Goal: Transaction & Acquisition: Purchase product/service

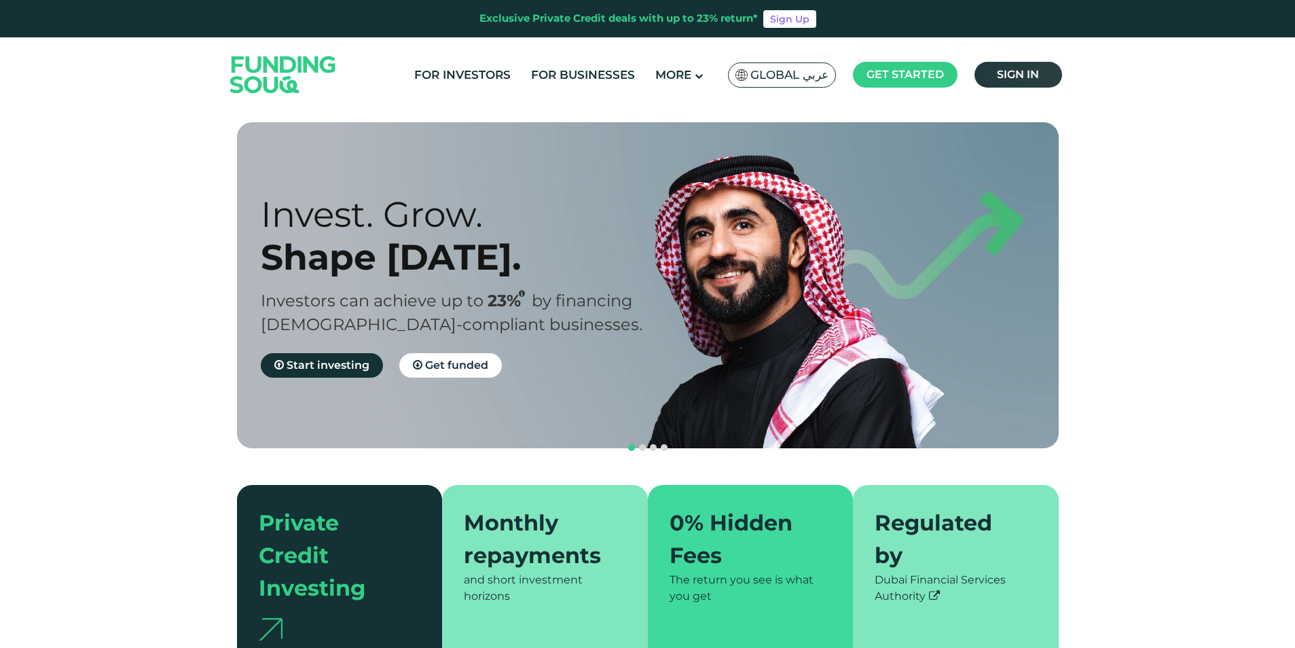
click at [1009, 70] on span "Sign in" at bounding box center [1018, 74] width 42 height 13
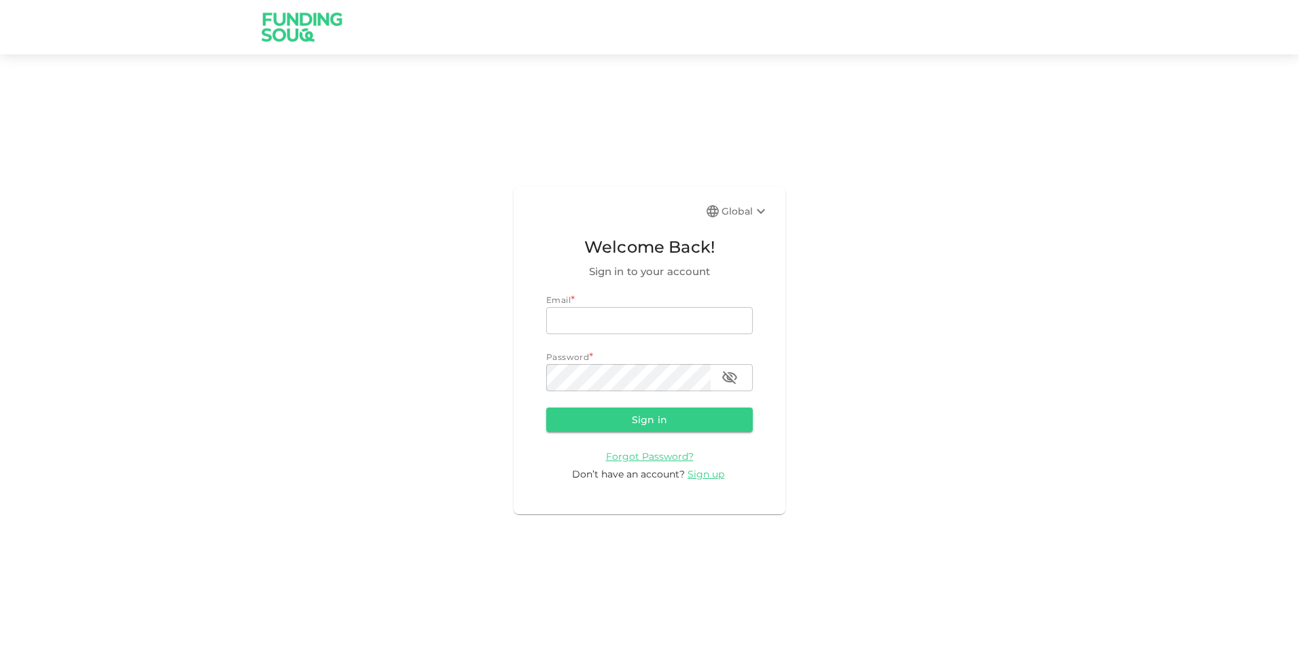
type input "[EMAIL_ADDRESS][DOMAIN_NAME]"
click at [619, 423] on button "Sign in" at bounding box center [649, 420] width 206 height 24
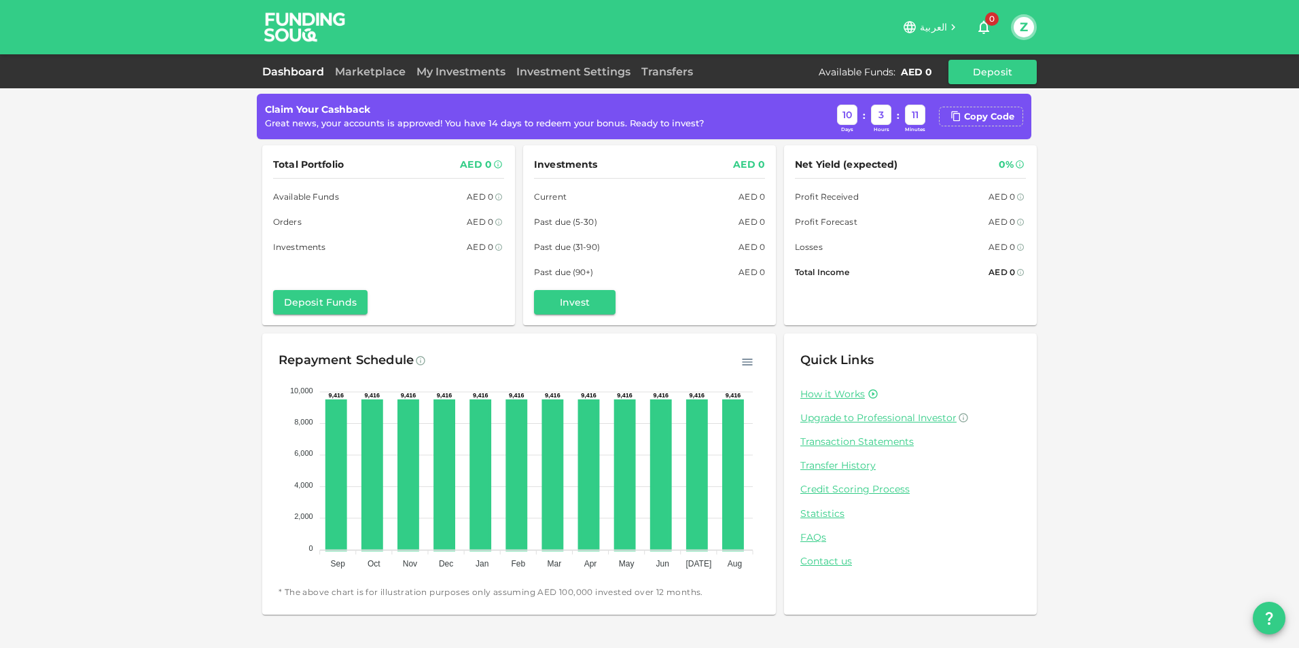
click at [932, 30] on span "العربية" at bounding box center [933, 27] width 27 height 12
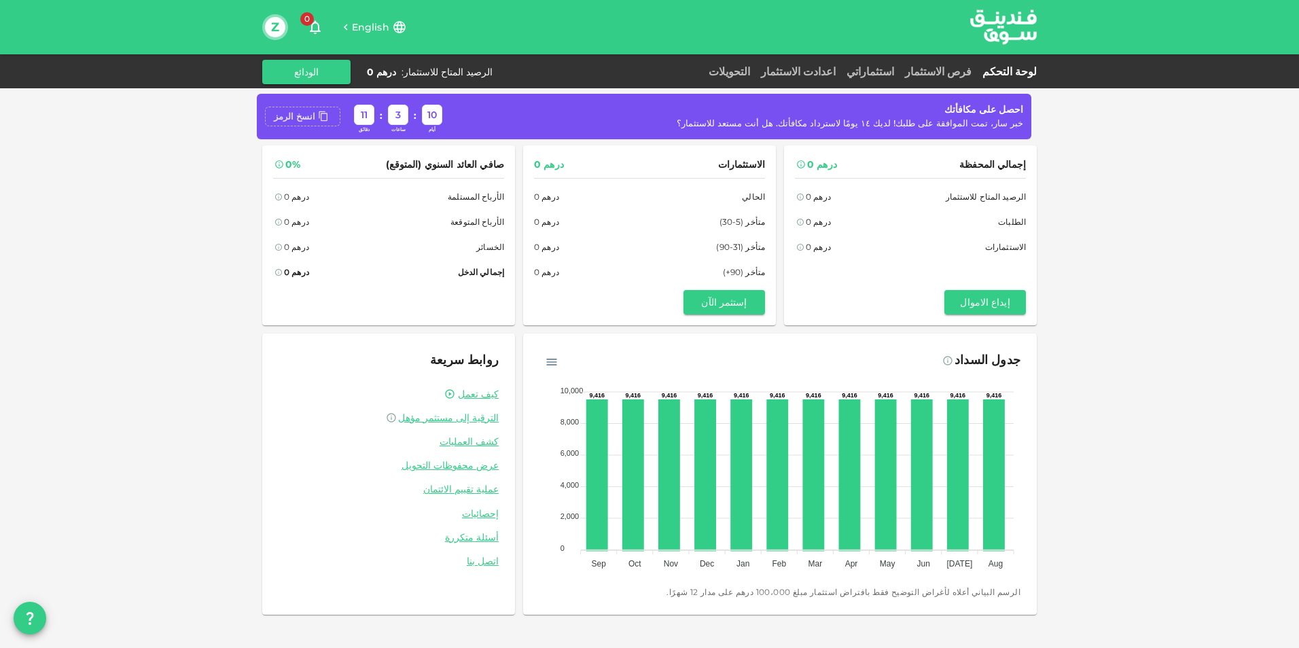
click at [302, 117] on div "انسخ الرمز" at bounding box center [294, 117] width 41 height 14
click at [312, 75] on button "الودائع" at bounding box center [306, 72] width 88 height 24
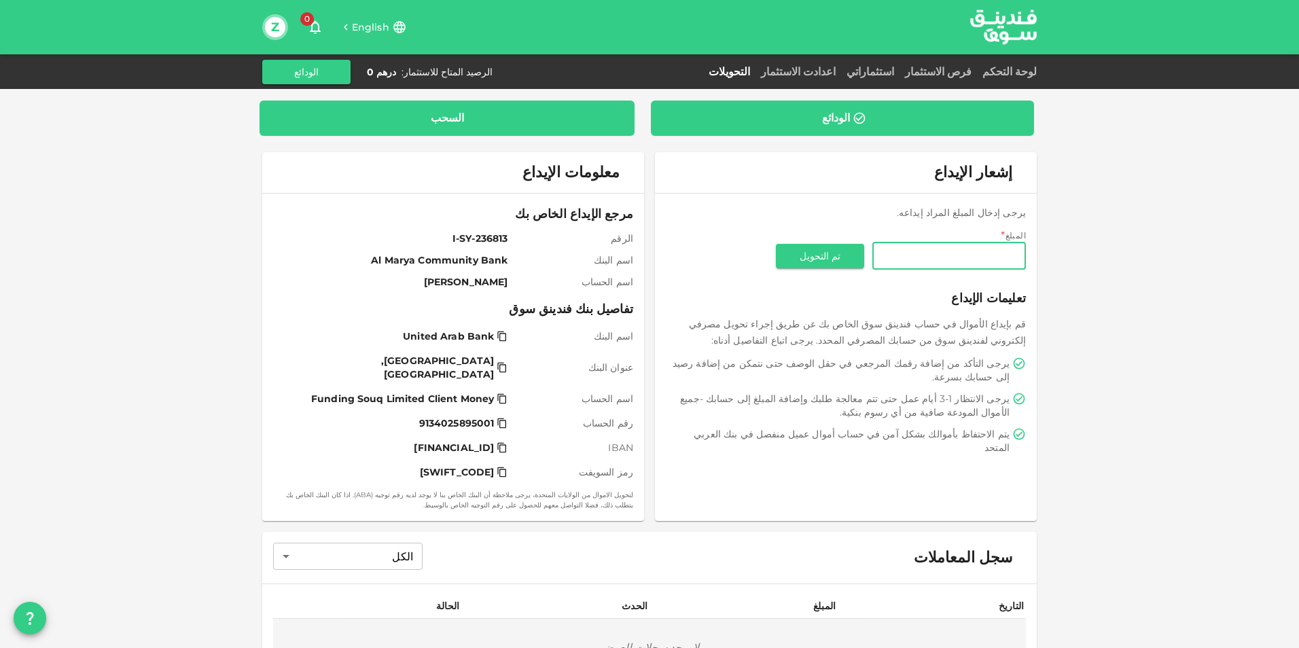
click at [420, 114] on div "السحب" at bounding box center [446, 118] width 353 height 14
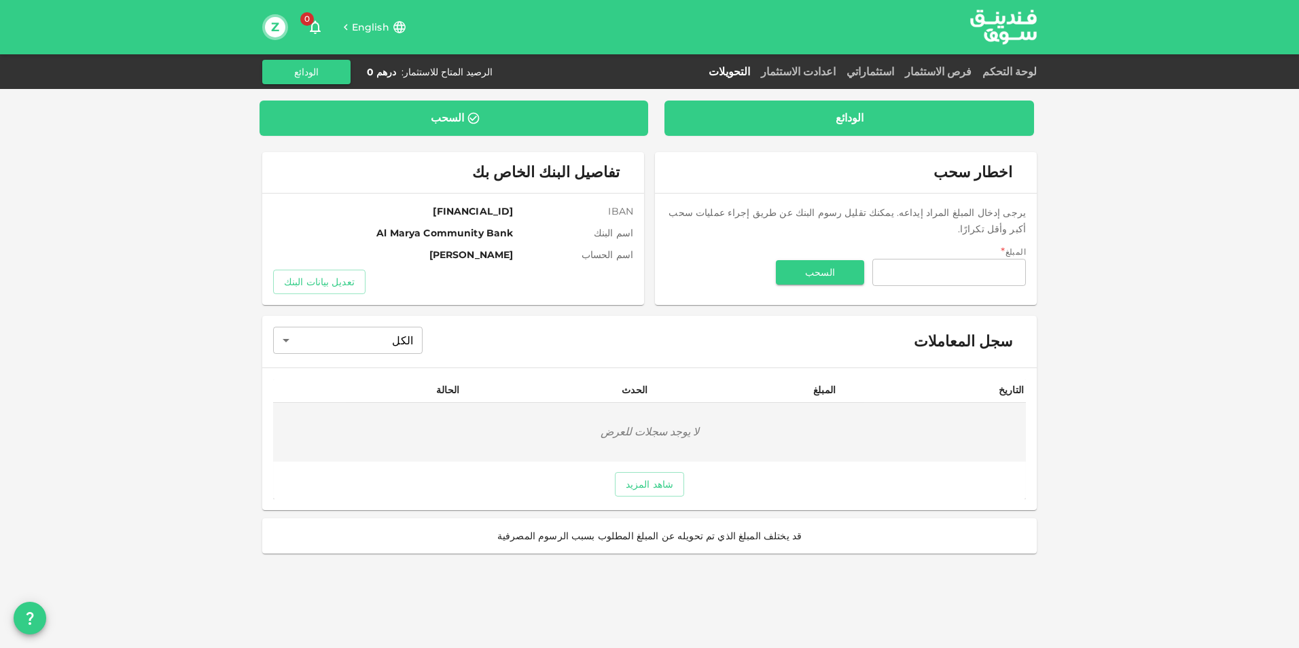
click at [816, 120] on div "الودائع" at bounding box center [849, 118] width 348 height 14
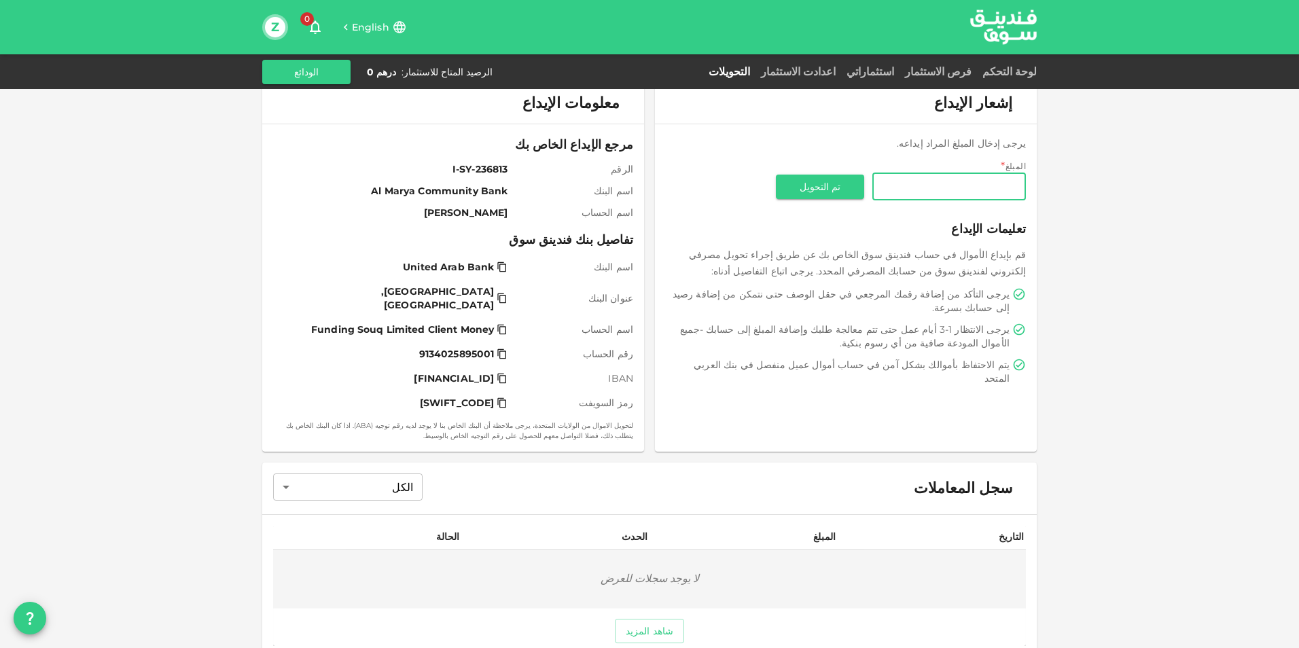
scroll to position [130, 0]
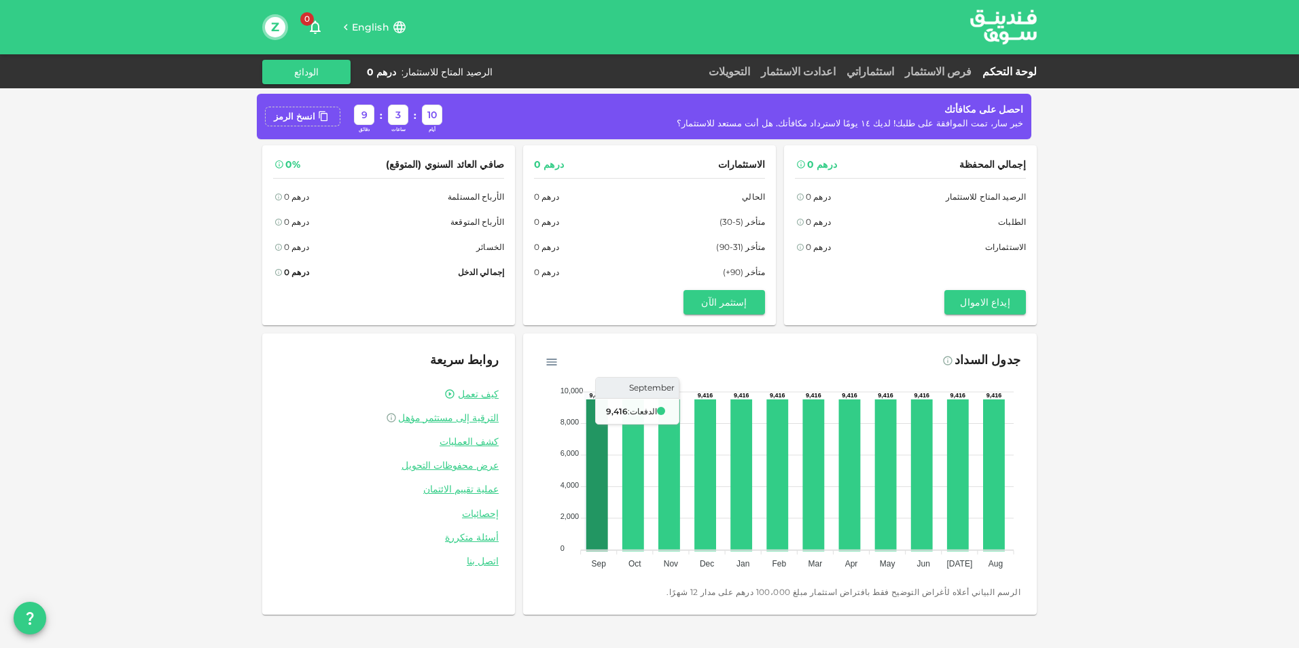
click at [602, 514] on icon at bounding box center [597, 475] width 18 height 149
click at [717, 309] on button "إستثمر الآن" at bounding box center [724, 302] width 82 height 24
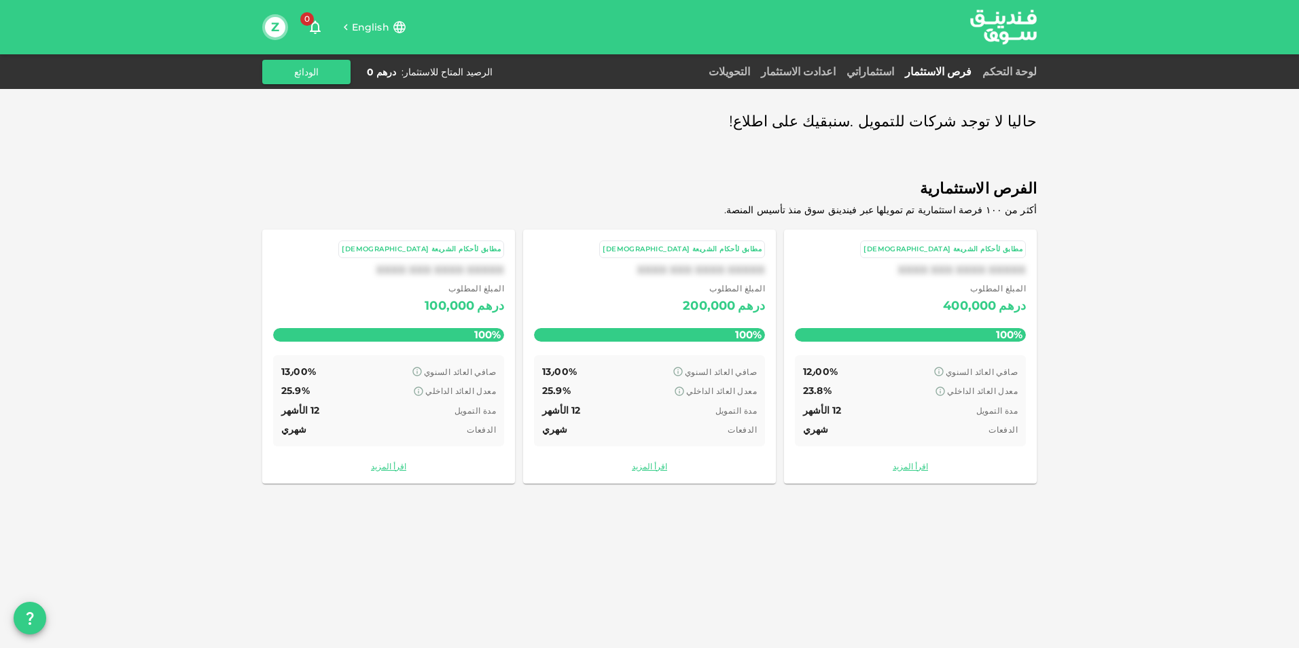
click at [959, 339] on div "100%" at bounding box center [910, 335] width 231 height 14
